Goal: Transaction & Acquisition: Subscribe to service/newsletter

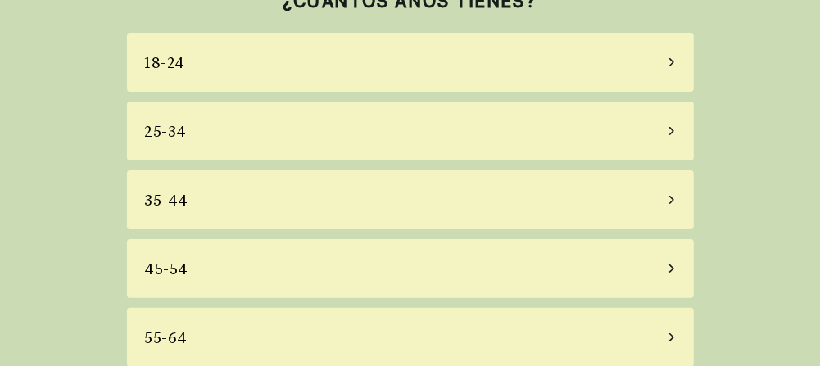
click at [209, 196] on div "35-44" at bounding box center [410, 199] width 567 height 59
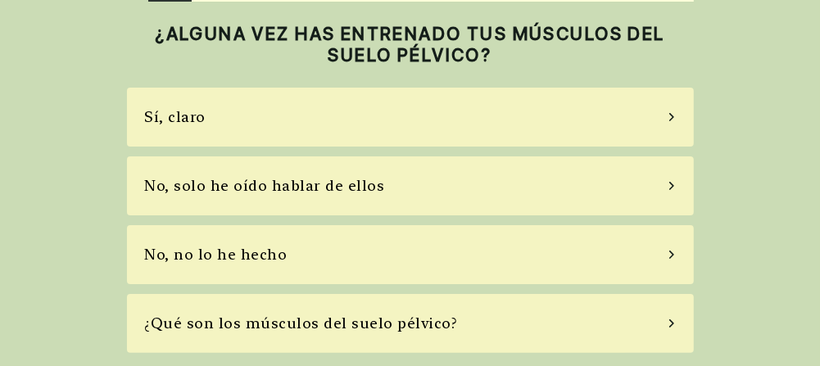
scroll to position [48, 0]
click at [239, 193] on div "No, solo he oído hablar de ellos" at bounding box center [265, 186] width 240 height 22
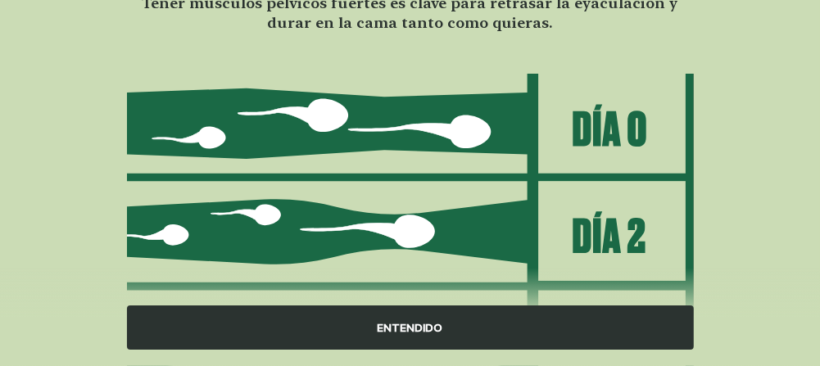
scroll to position [397, 0]
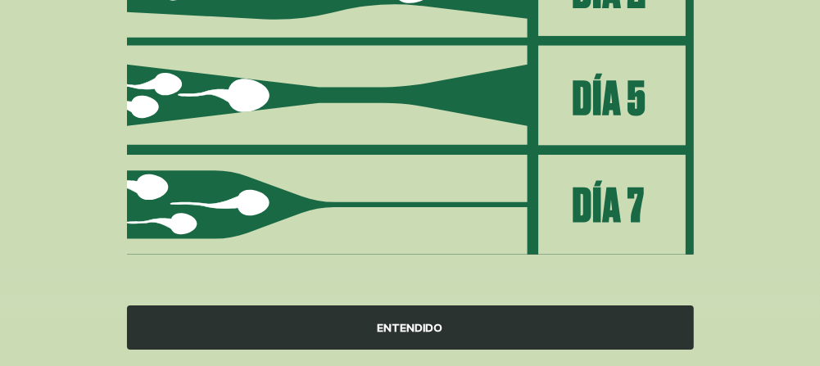
click at [417, 335] on div "ENTENDIDO" at bounding box center [410, 327] width 567 height 44
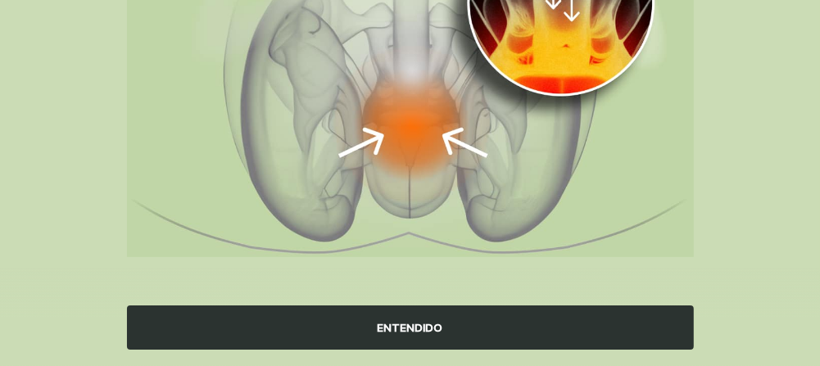
scroll to position [333, 0]
click at [398, 334] on div "ENTENDIDO" at bounding box center [410, 327] width 567 height 44
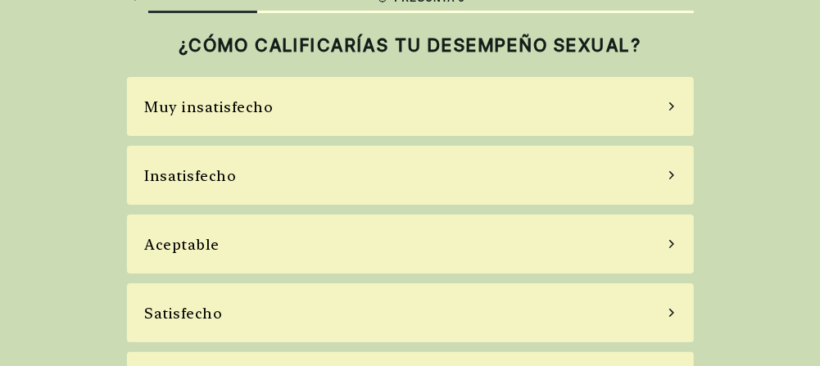
scroll to position [14, 0]
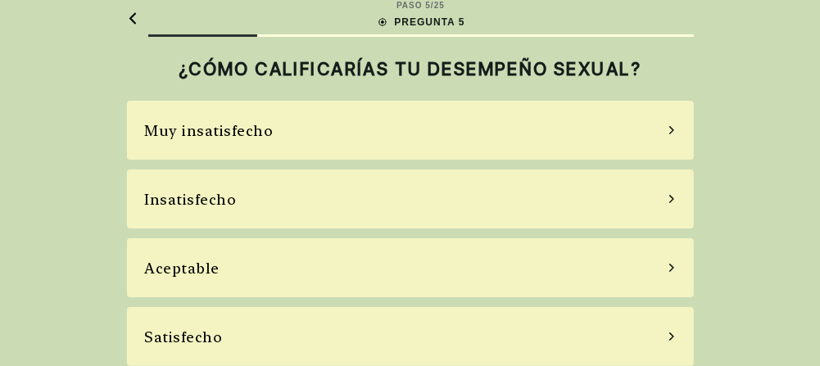
click at [454, 194] on div "Insatisfecho" at bounding box center [410, 199] width 567 height 59
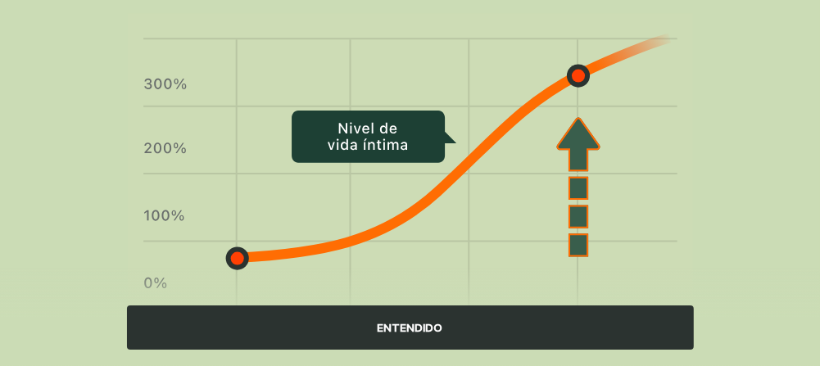
scroll to position [246, 0]
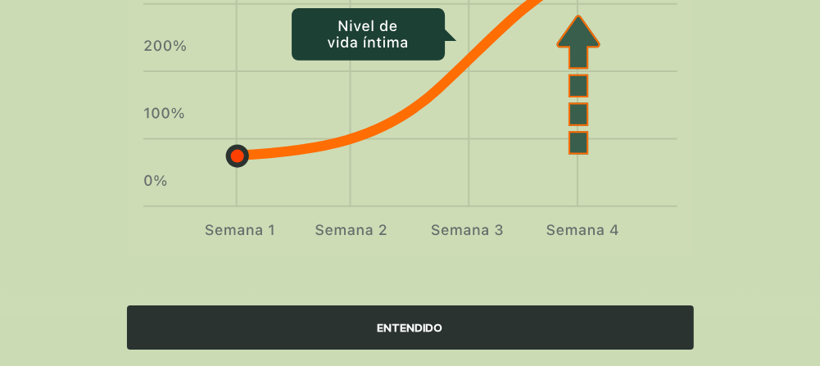
click at [332, 323] on div "ENTENDIDO" at bounding box center [410, 327] width 567 height 44
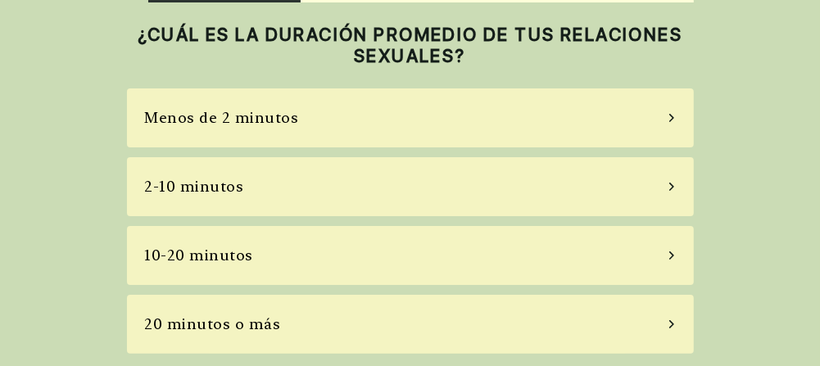
click at [380, 110] on div "Menos de 2 minutos" at bounding box center [410, 117] width 567 height 59
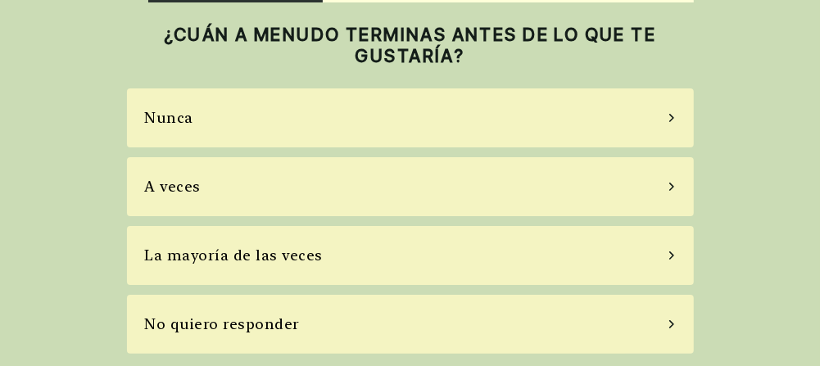
click at [363, 118] on div "Nunca" at bounding box center [410, 117] width 567 height 59
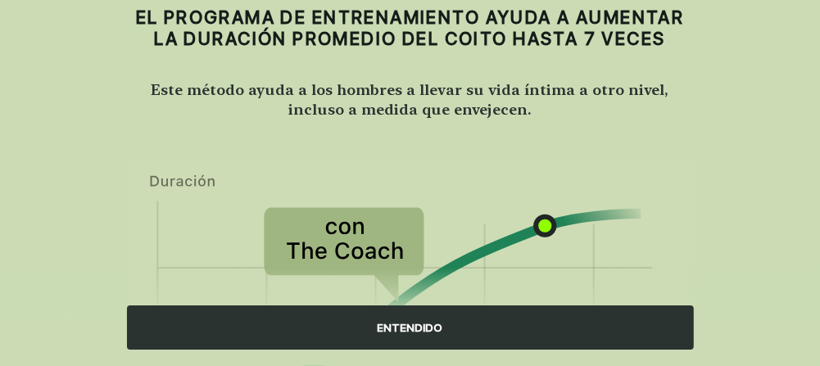
scroll to position [0, 0]
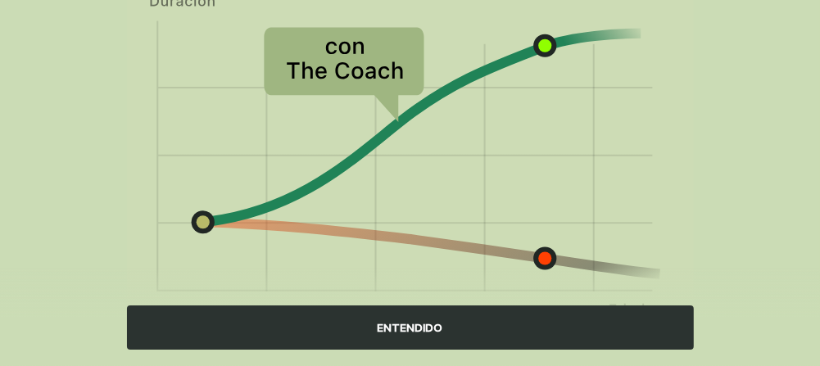
click at [401, 332] on div "ENTENDIDO" at bounding box center [410, 327] width 567 height 44
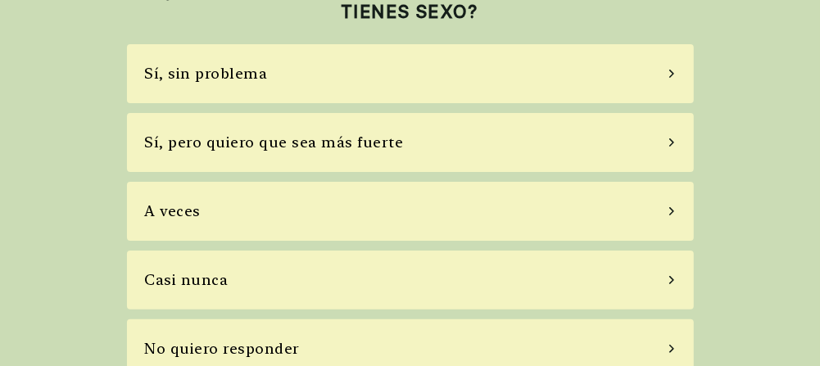
scroll to position [116, 0]
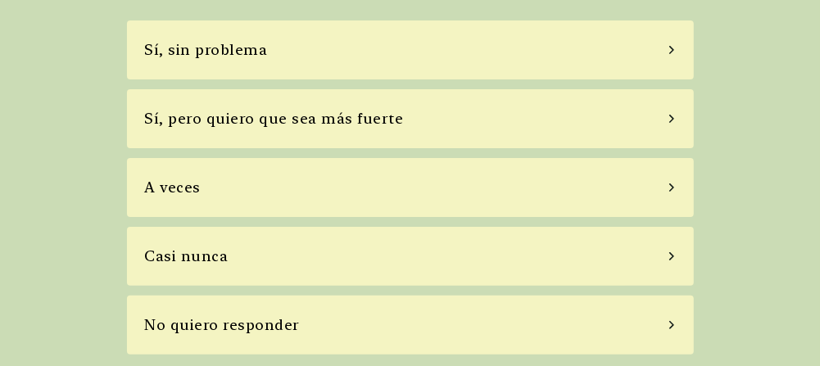
click at [371, 130] on div "Sí, pero quiero que sea más fuerte" at bounding box center [410, 118] width 567 height 59
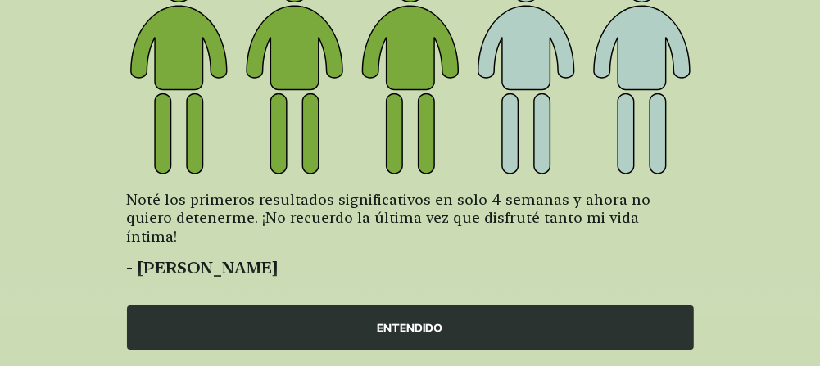
scroll to position [430, 0]
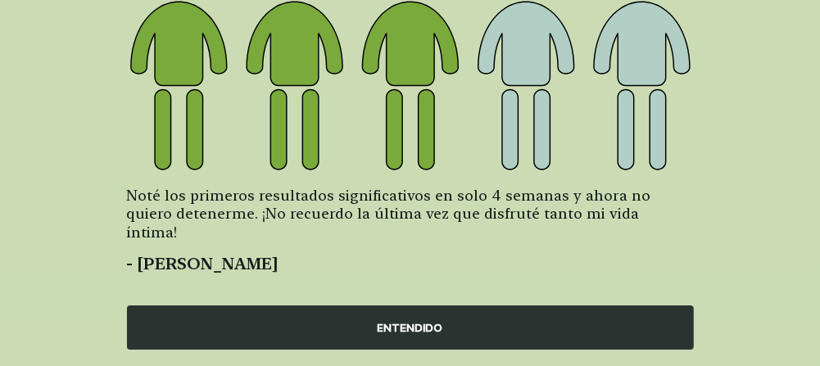
click at [371, 317] on div "ENTENDIDO" at bounding box center [410, 327] width 567 height 44
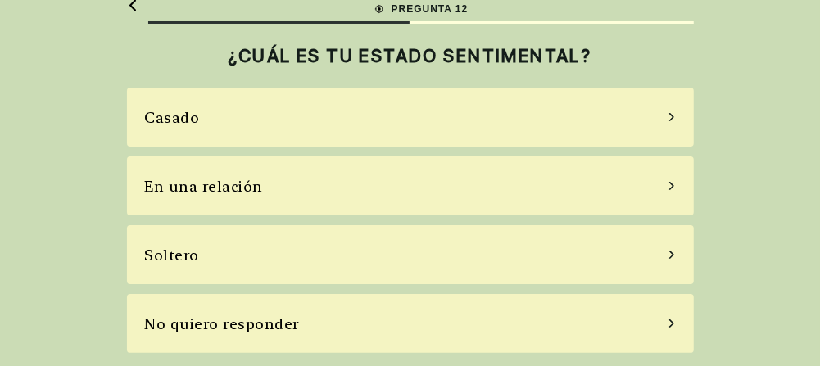
scroll to position [26, 0]
click at [362, 120] on div "Casado" at bounding box center [410, 117] width 567 height 59
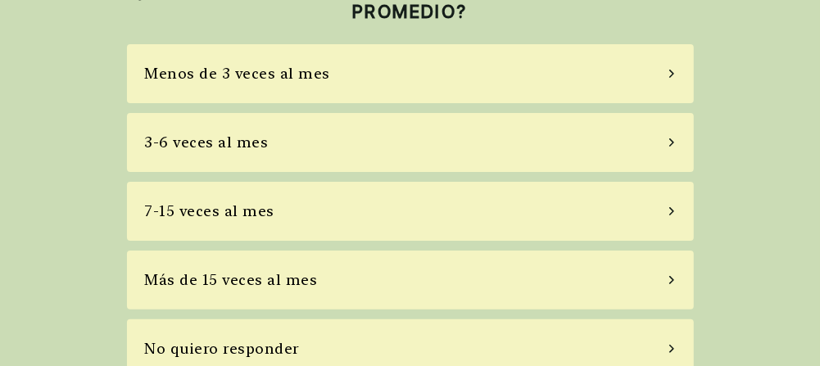
scroll to position [116, 0]
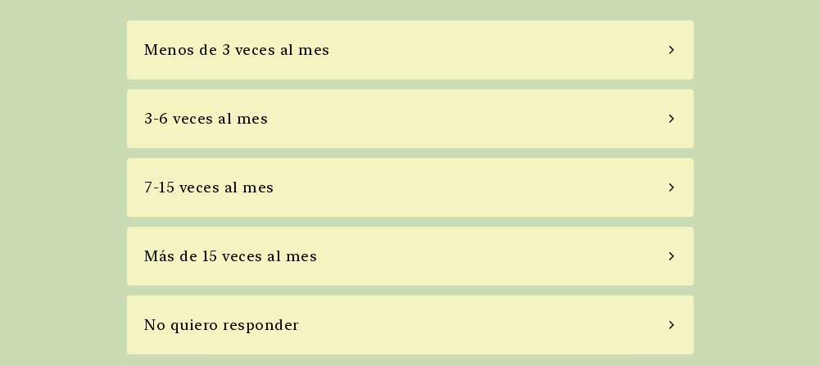
click at [330, 128] on div "3-6 veces al mes" at bounding box center [410, 118] width 567 height 59
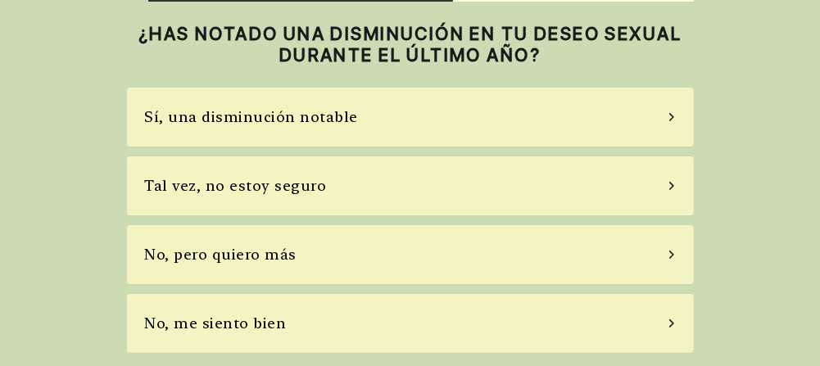
scroll to position [48, 0]
click at [311, 186] on div "Tal vez, no estoy seguro" at bounding box center [236, 186] width 182 height 22
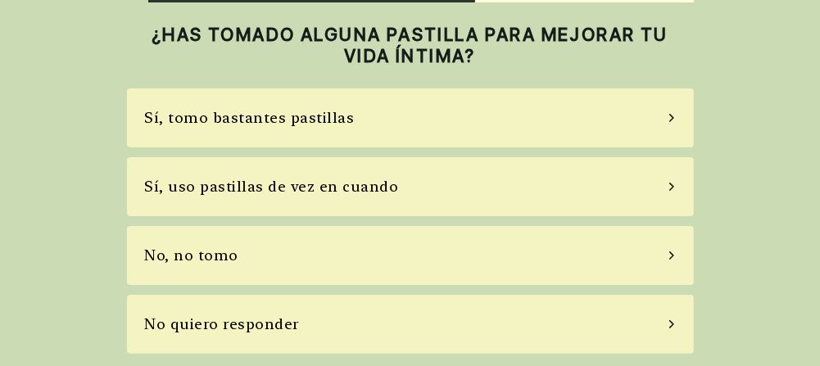
click at [269, 258] on div "No, no tomo" at bounding box center [410, 255] width 567 height 59
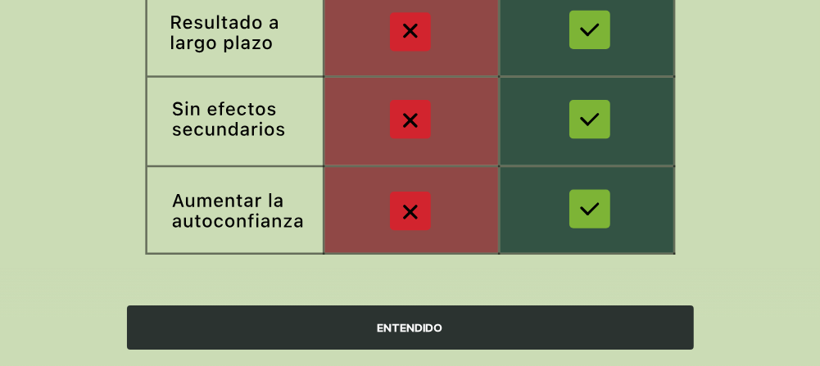
scroll to position [502, 0]
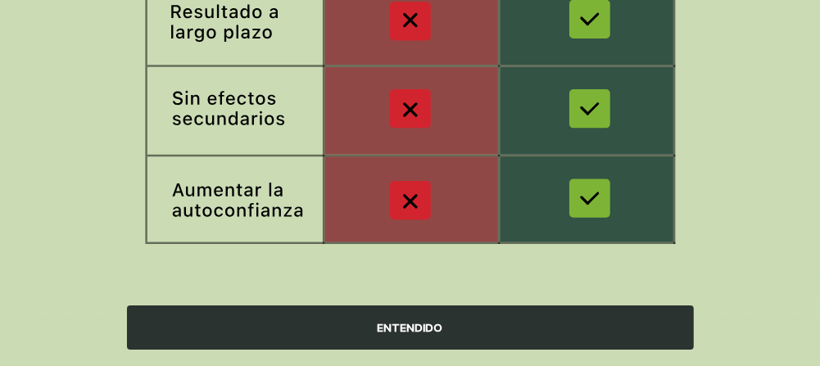
click at [338, 328] on div "ENTENDIDO" at bounding box center [410, 327] width 567 height 44
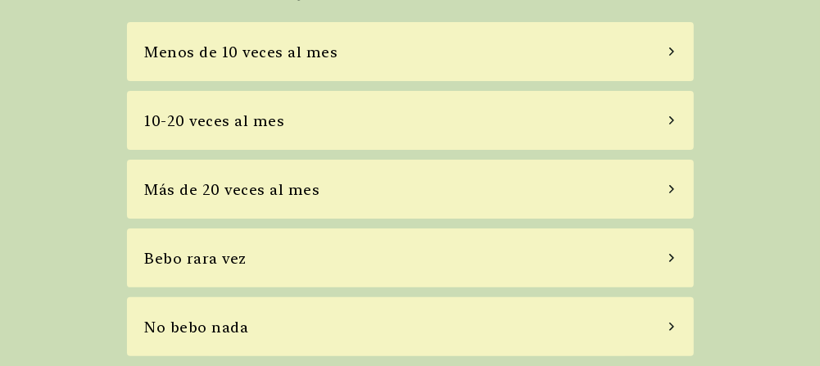
scroll to position [95, 0]
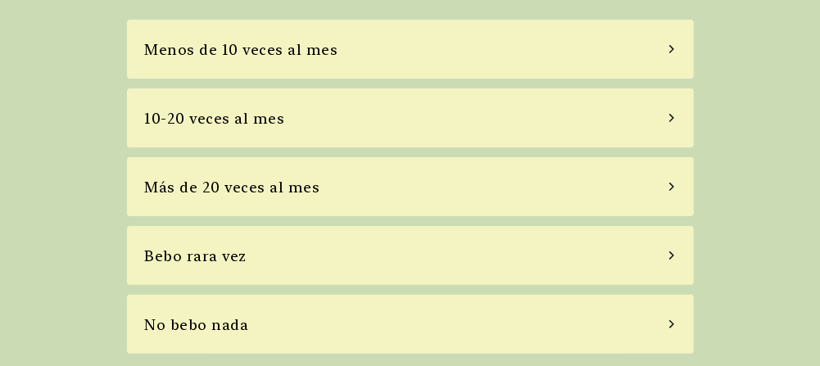
click at [390, 35] on div "Menos de 10 veces al mes" at bounding box center [410, 49] width 567 height 59
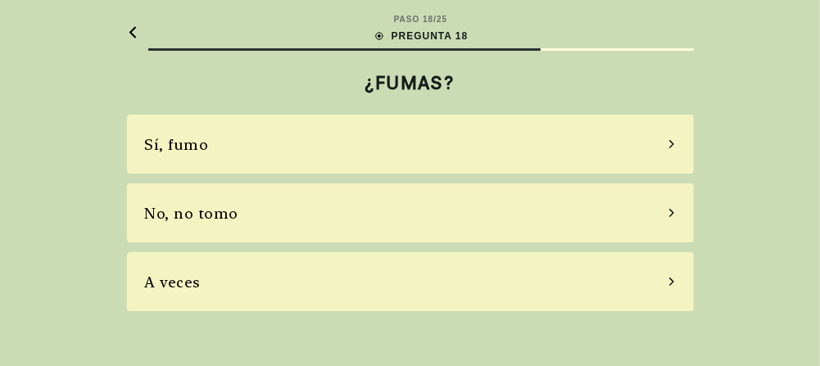
scroll to position [0, 0]
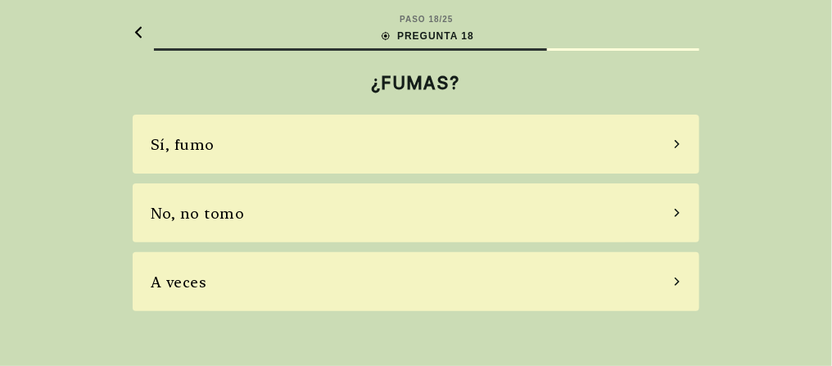
click at [453, 278] on div "A veces" at bounding box center [416, 281] width 567 height 59
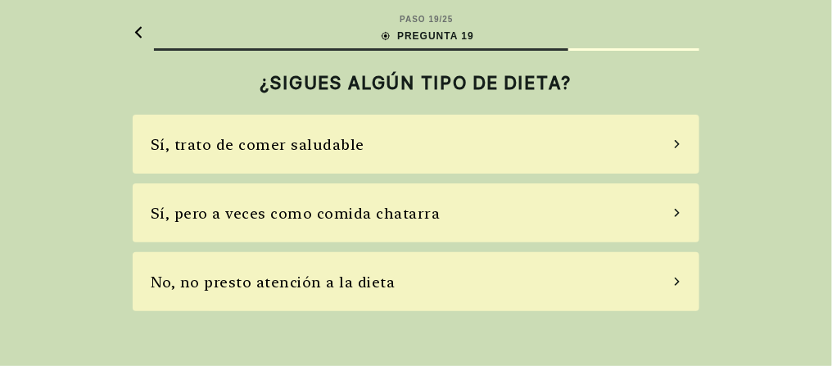
click at [370, 143] on div "Sí, trato de comer saludable" at bounding box center [416, 144] width 567 height 59
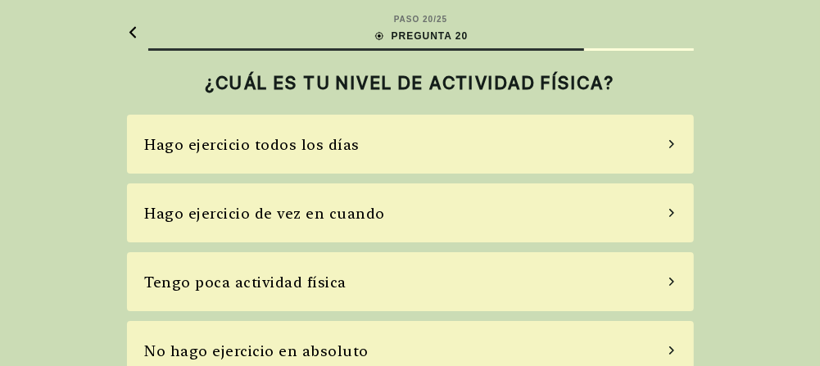
click at [393, 207] on div "Hago ejercicio de vez en cuando" at bounding box center [410, 212] width 567 height 59
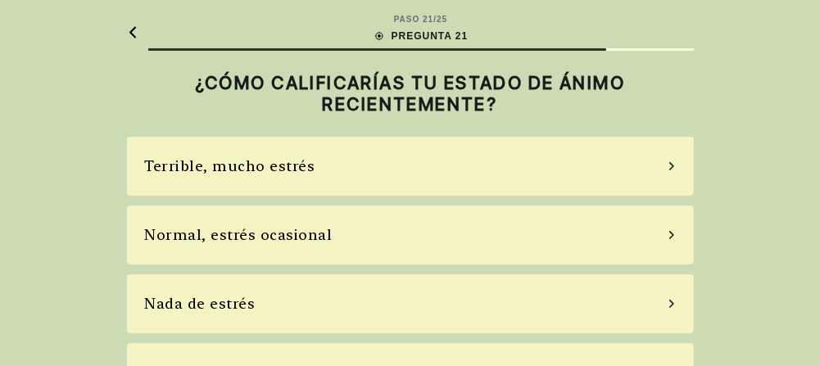
click at [373, 224] on div "Normal, estrés ocasional" at bounding box center [410, 235] width 567 height 59
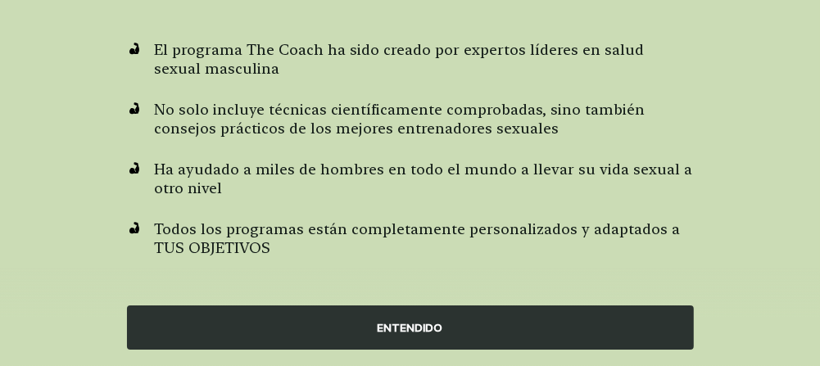
scroll to position [98, 0]
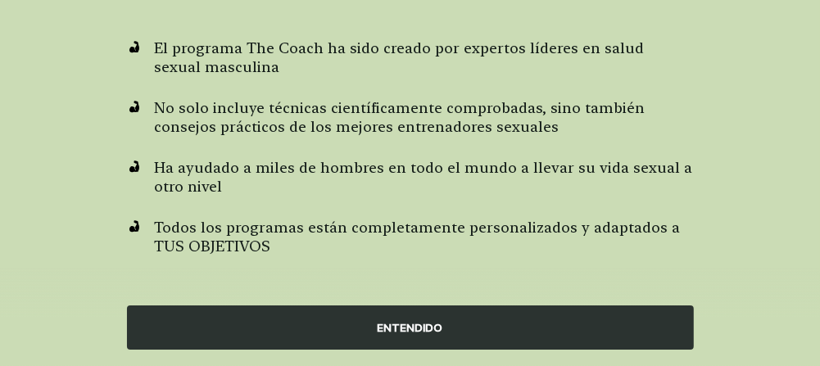
click at [411, 332] on div "ENTENDIDO" at bounding box center [410, 327] width 567 height 44
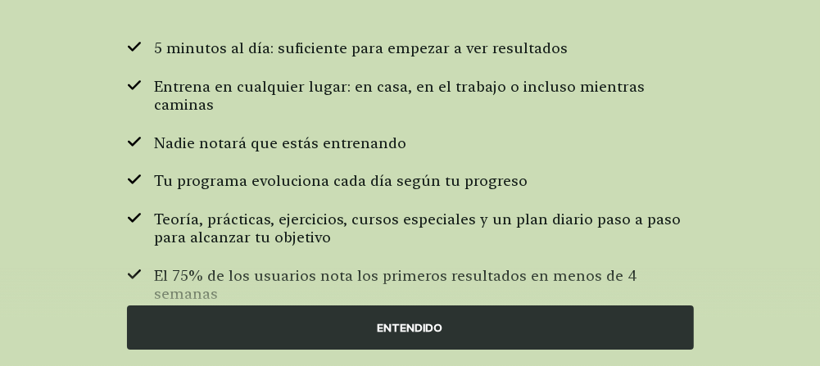
click at [408, 321] on div "ENTENDIDO" at bounding box center [410, 327] width 567 height 44
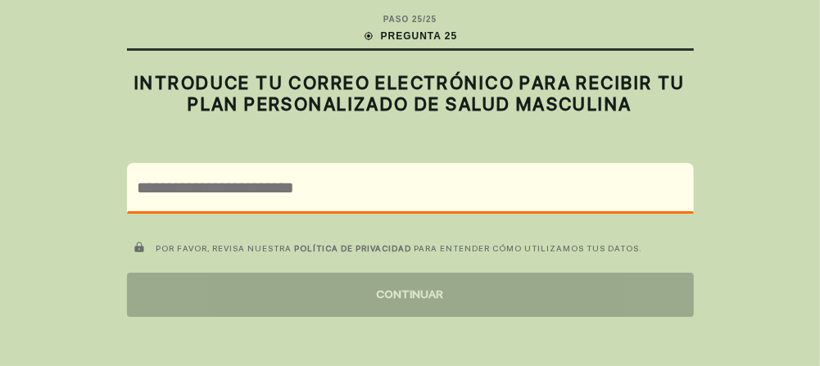
scroll to position [0, 0]
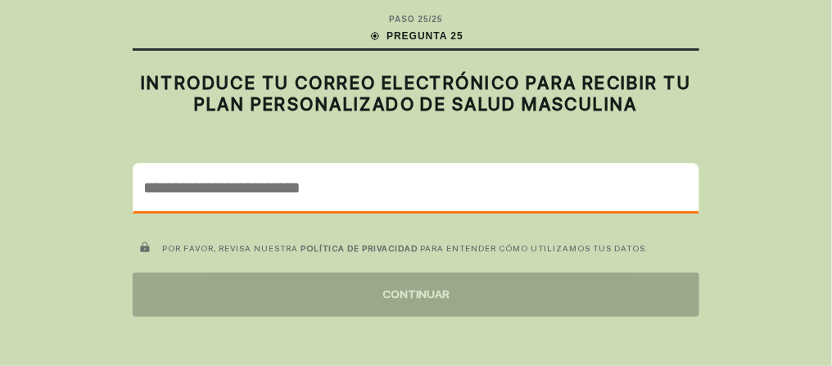
click at [337, 186] on input "email" at bounding box center [415, 187] width 565 height 47
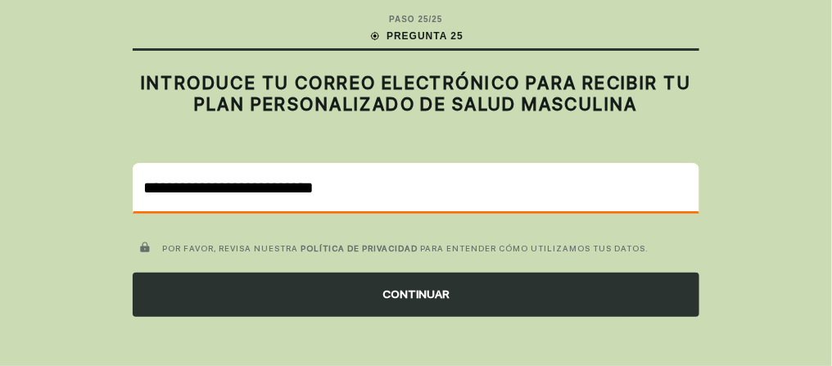
type input "**********"
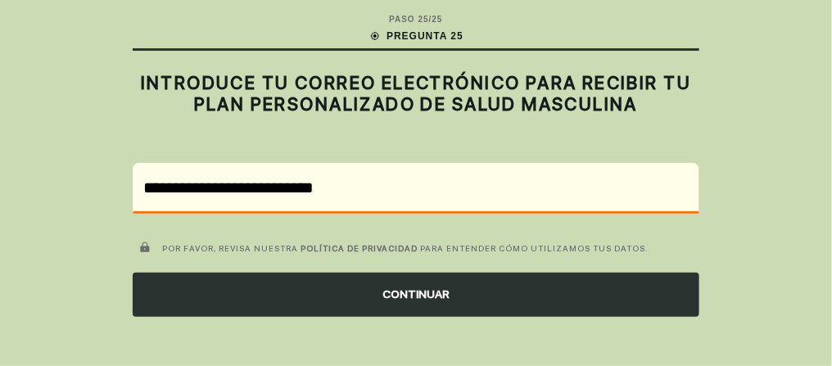
click at [396, 292] on div "CONTINUAR" at bounding box center [416, 295] width 567 height 44
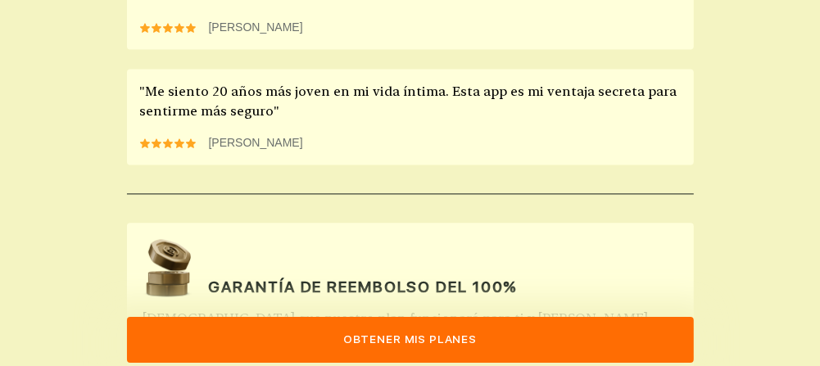
scroll to position [1536, 0]
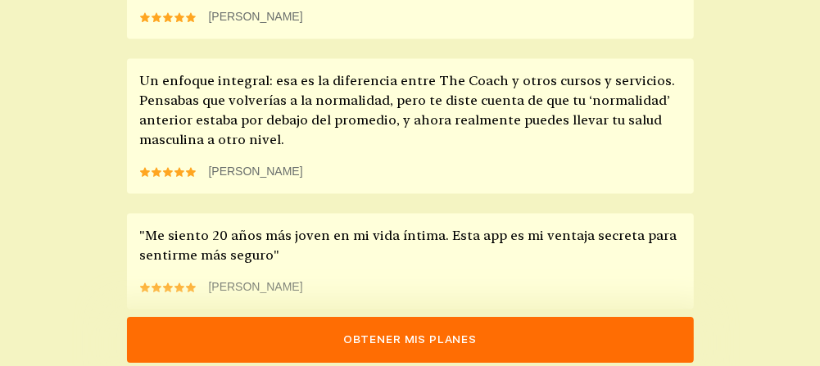
click at [262, 332] on button "Obtener mis planes" at bounding box center [410, 340] width 567 height 46
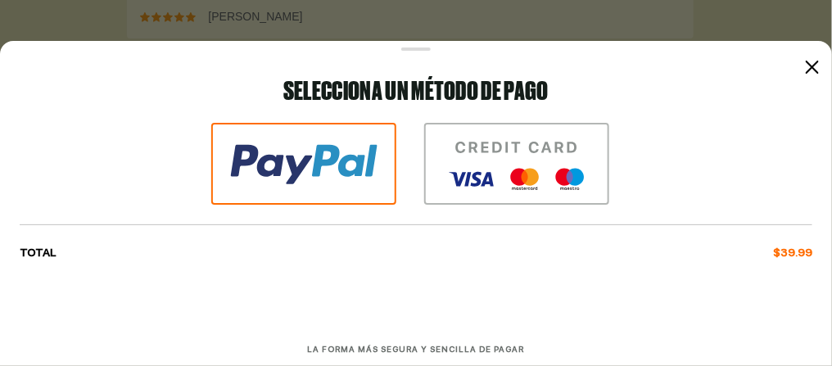
click at [806, 72] on icon at bounding box center [812, 67] width 13 height 13
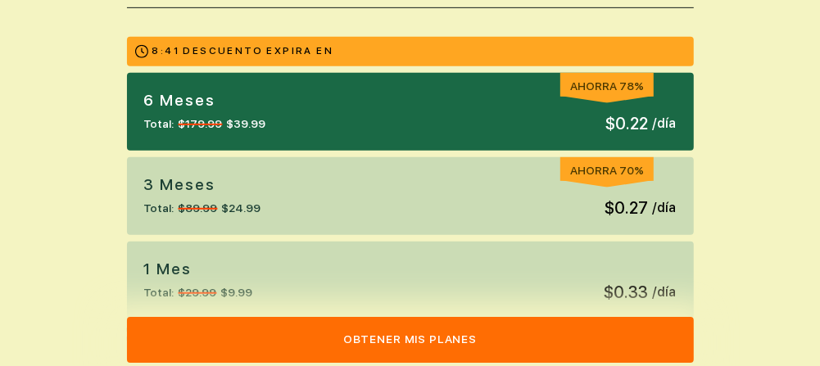
scroll to position [390, 0]
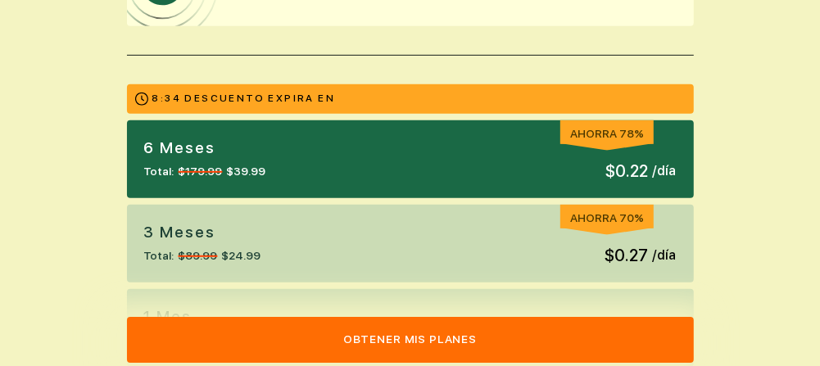
click at [243, 163] on span "$39.99" at bounding box center [246, 171] width 39 height 17
click at [540, 157] on div "6 Meses Total: $179.99 $39.99 AHORRA 78% $0.22 / día" at bounding box center [410, 159] width 567 height 78
click at [568, 156] on div "6 Meses Total: $179.99 $39.99 AHORRA 78% $0.22 / día" at bounding box center [410, 159] width 567 height 78
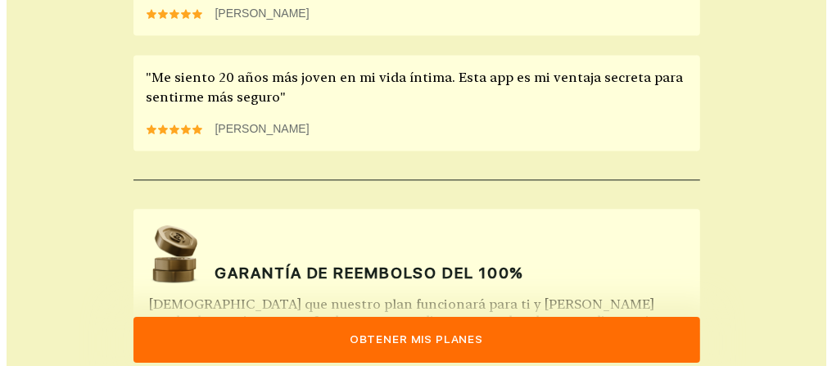
scroll to position [1781, 0]
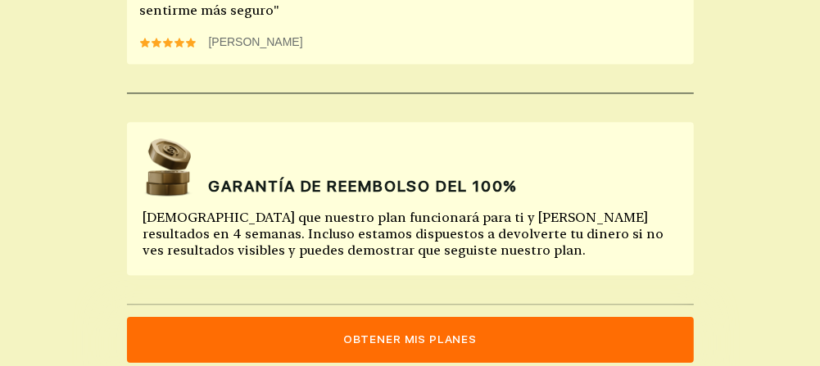
click at [403, 339] on button "Obtener mis planes" at bounding box center [410, 340] width 567 height 46
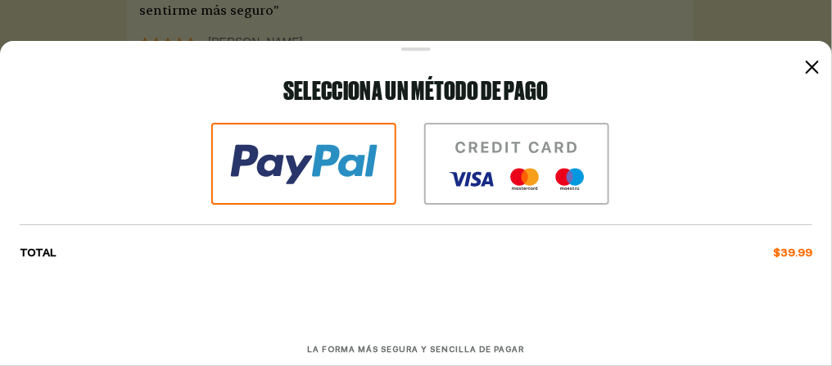
scroll to position [11, 0]
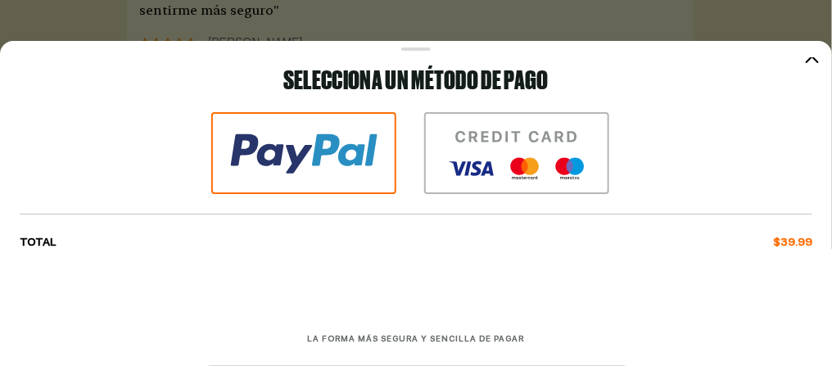
click at [491, 152] on img at bounding box center [516, 153] width 185 height 82
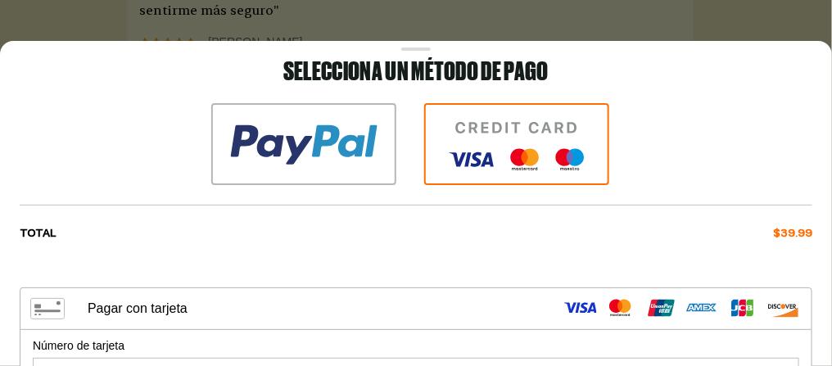
scroll to position [0, 0]
